Goal: Check status: Check status

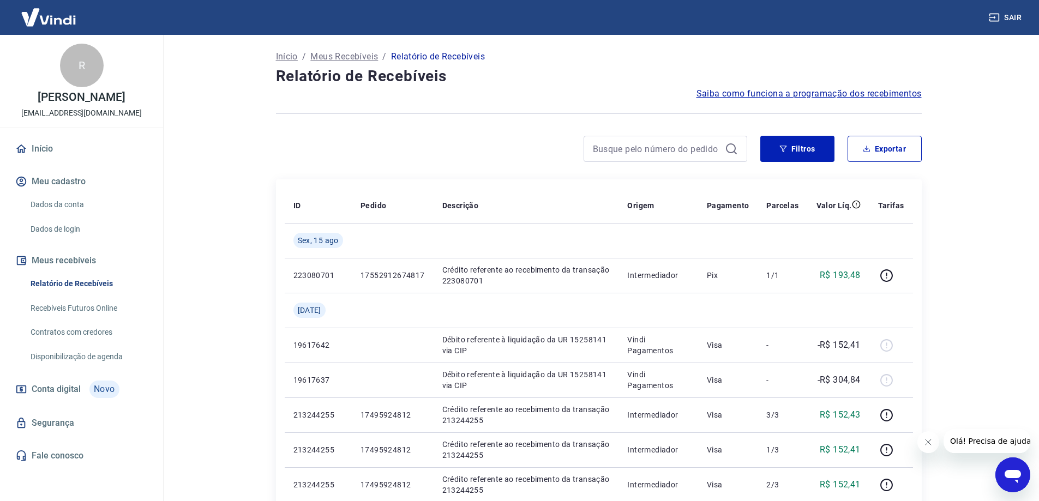
click at [979, 265] on main "Início / Meus Recebíveis / Relatório de Recebíveis Relatório de Recebíveis Saib…" at bounding box center [598, 268] width 881 height 466
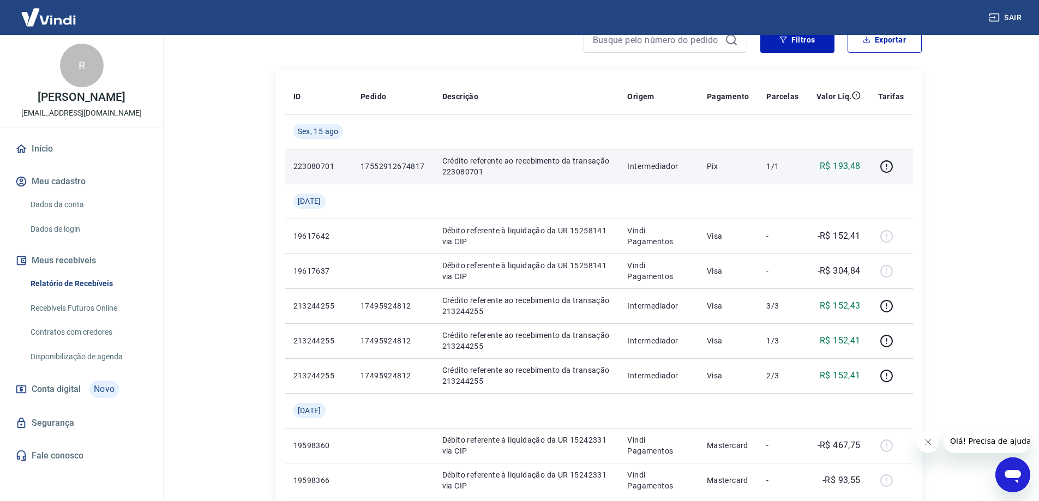
scroll to position [55, 0]
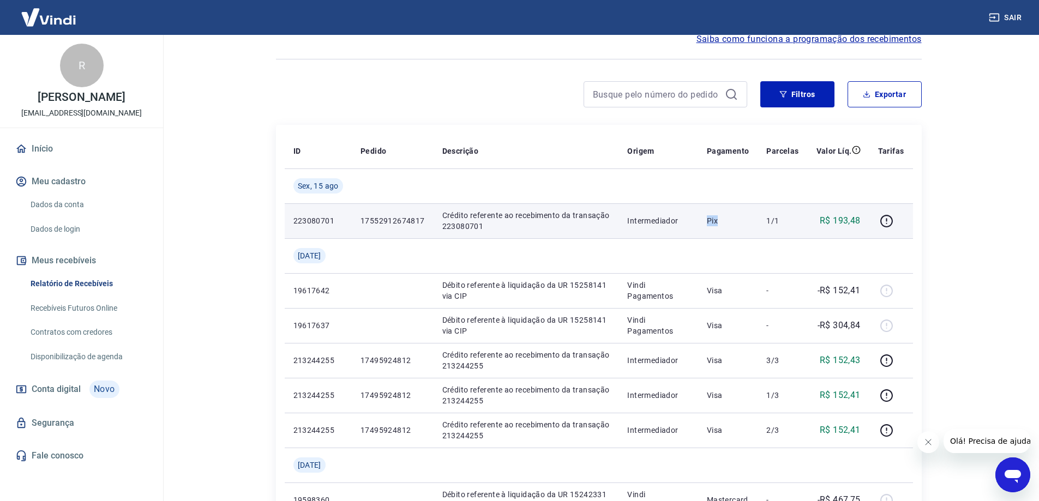
drag, startPoint x: 723, startPoint y: 221, endPoint x: 696, endPoint y: 227, distance: 27.8
click at [696, 227] on tr "223080701 17552912674817 Crédito referente ao recebimento da transação 22308070…" at bounding box center [599, 220] width 628 height 35
click at [739, 219] on p "Pix" at bounding box center [728, 220] width 43 height 11
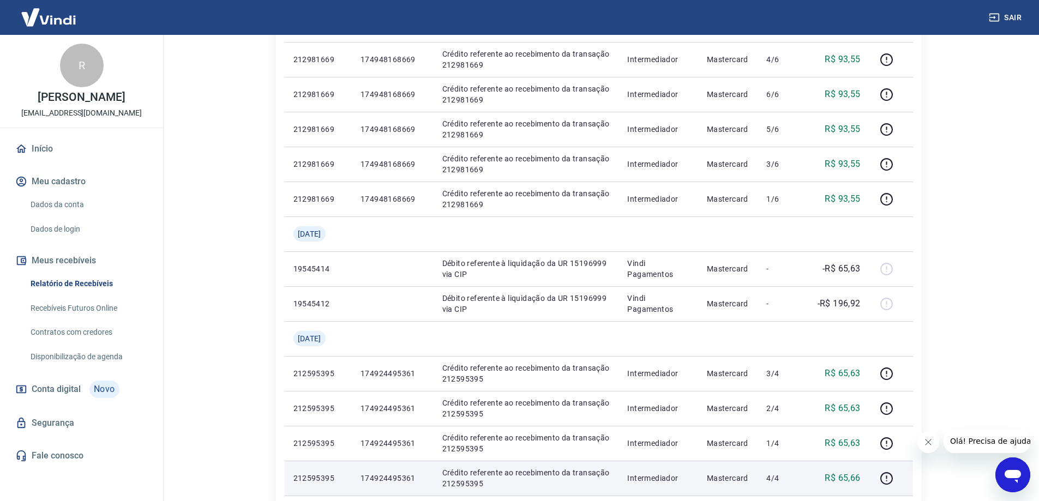
scroll to position [774, 0]
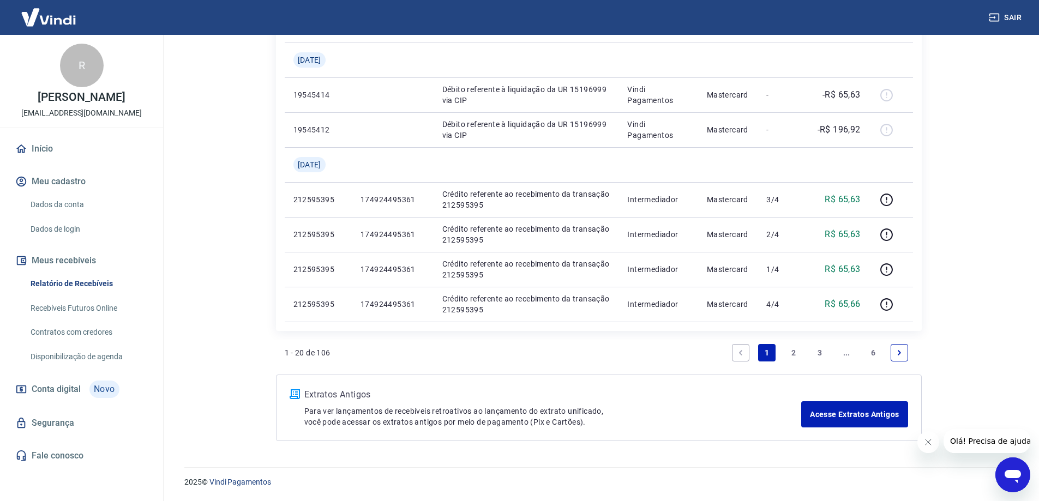
click at [791, 353] on link "2" at bounding box center [793, 352] width 17 height 17
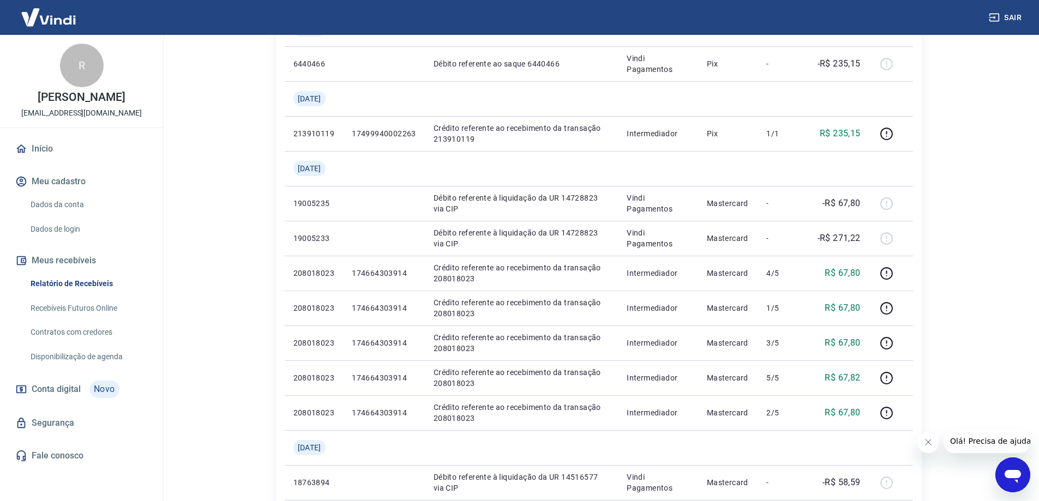
scroll to position [436, 0]
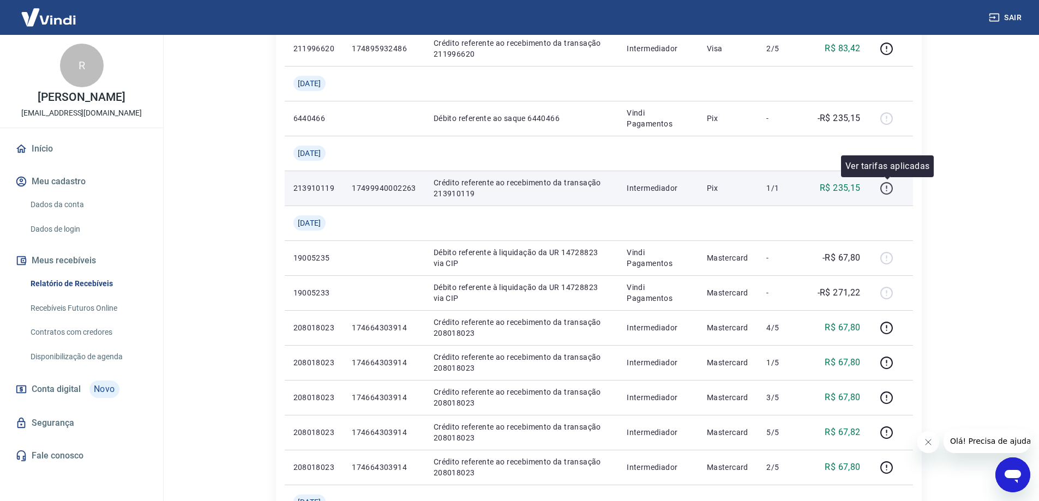
click at [892, 188] on icon "button" at bounding box center [886, 189] width 14 height 14
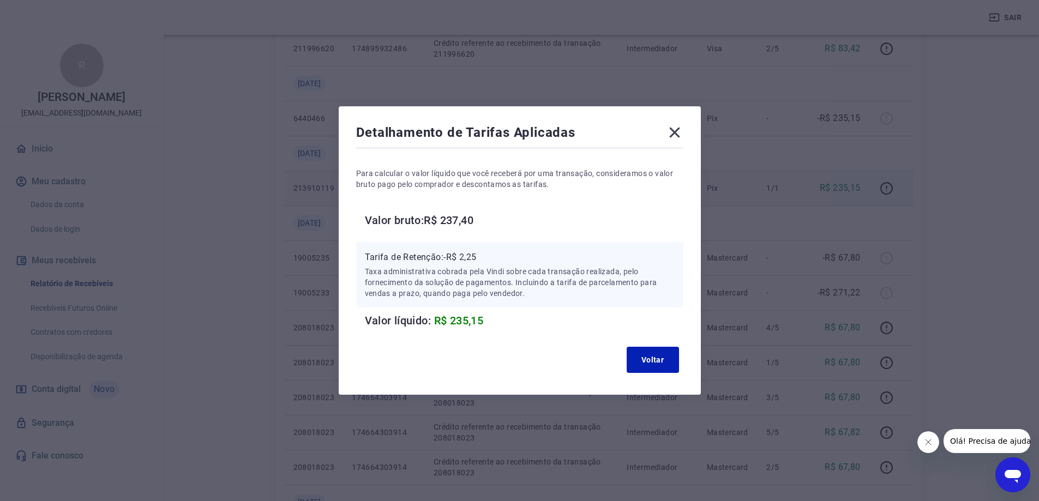
click at [679, 133] on icon at bounding box center [674, 133] width 10 height 10
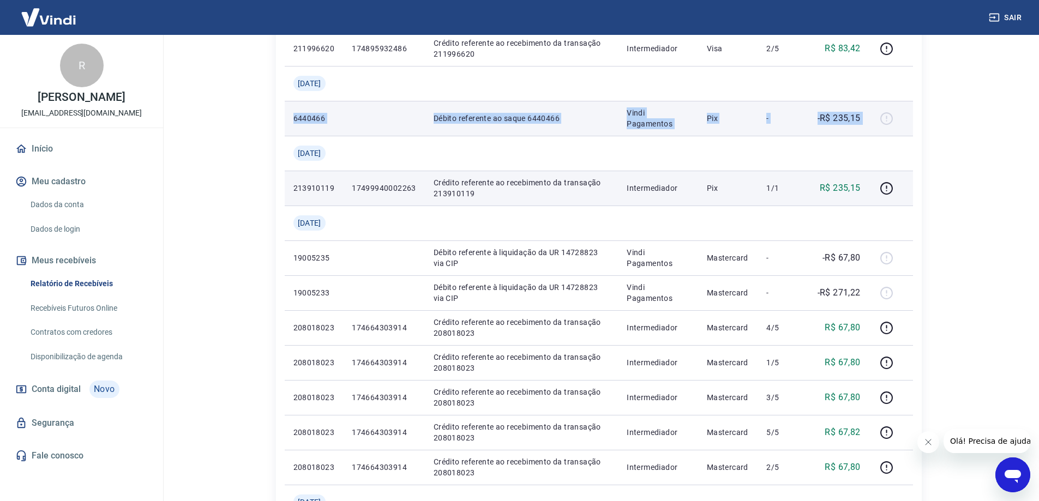
drag, startPoint x: 294, startPoint y: 119, endPoint x: 890, endPoint y: 122, distance: 595.9
click at [890, 122] on tr "6440466 Débito referente ao saque 6440466 Vindi Pagamentos Pix - -R$ 235,15" at bounding box center [599, 118] width 628 height 35
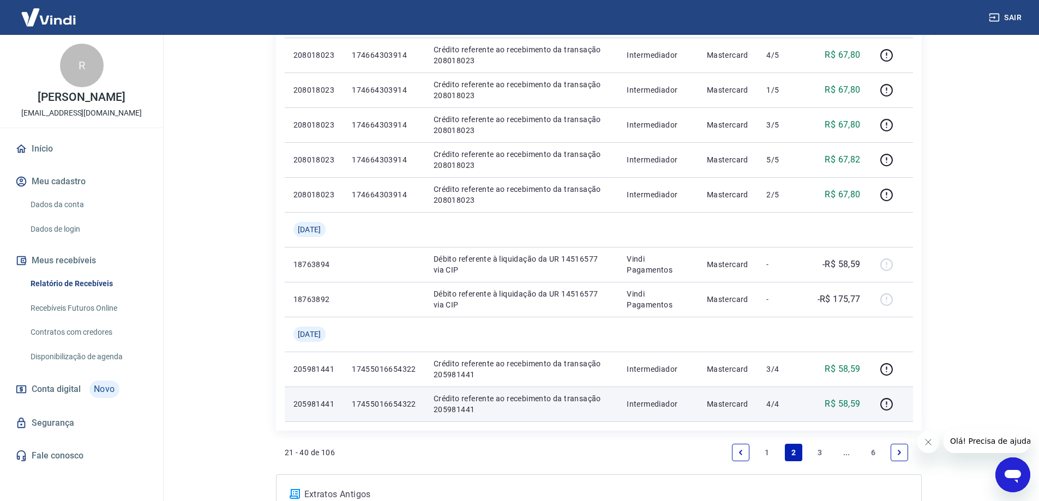
scroll to position [809, 0]
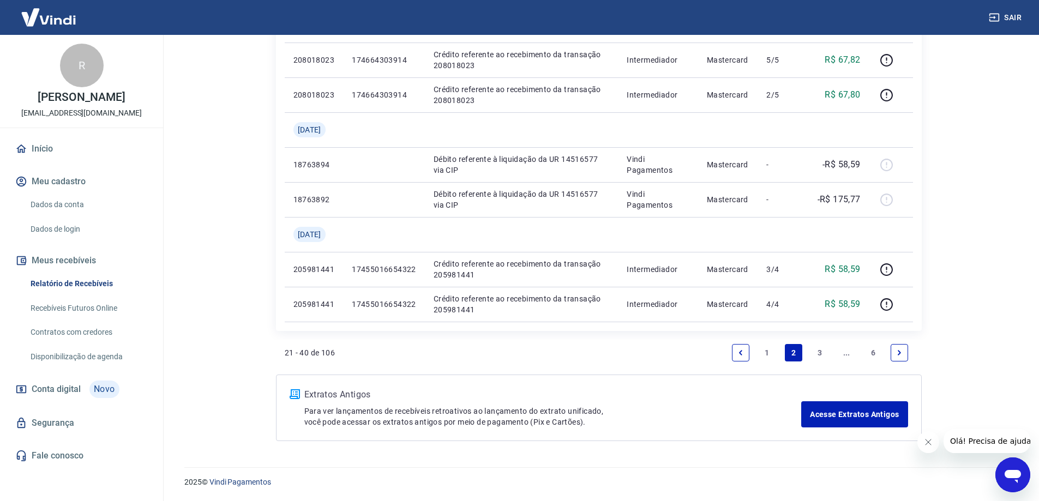
drag, startPoint x: 766, startPoint y: 353, endPoint x: 692, endPoint y: 359, distance: 74.4
click at [765, 353] on link "1" at bounding box center [766, 352] width 17 height 17
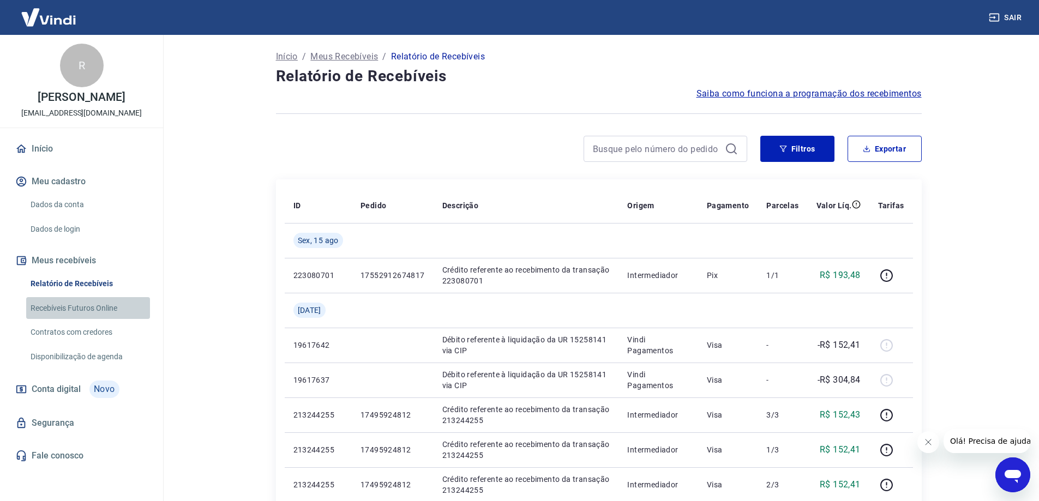
click at [57, 318] on link "Recebíveis Futuros Online" at bounding box center [88, 308] width 124 height 22
